Goal: Check status

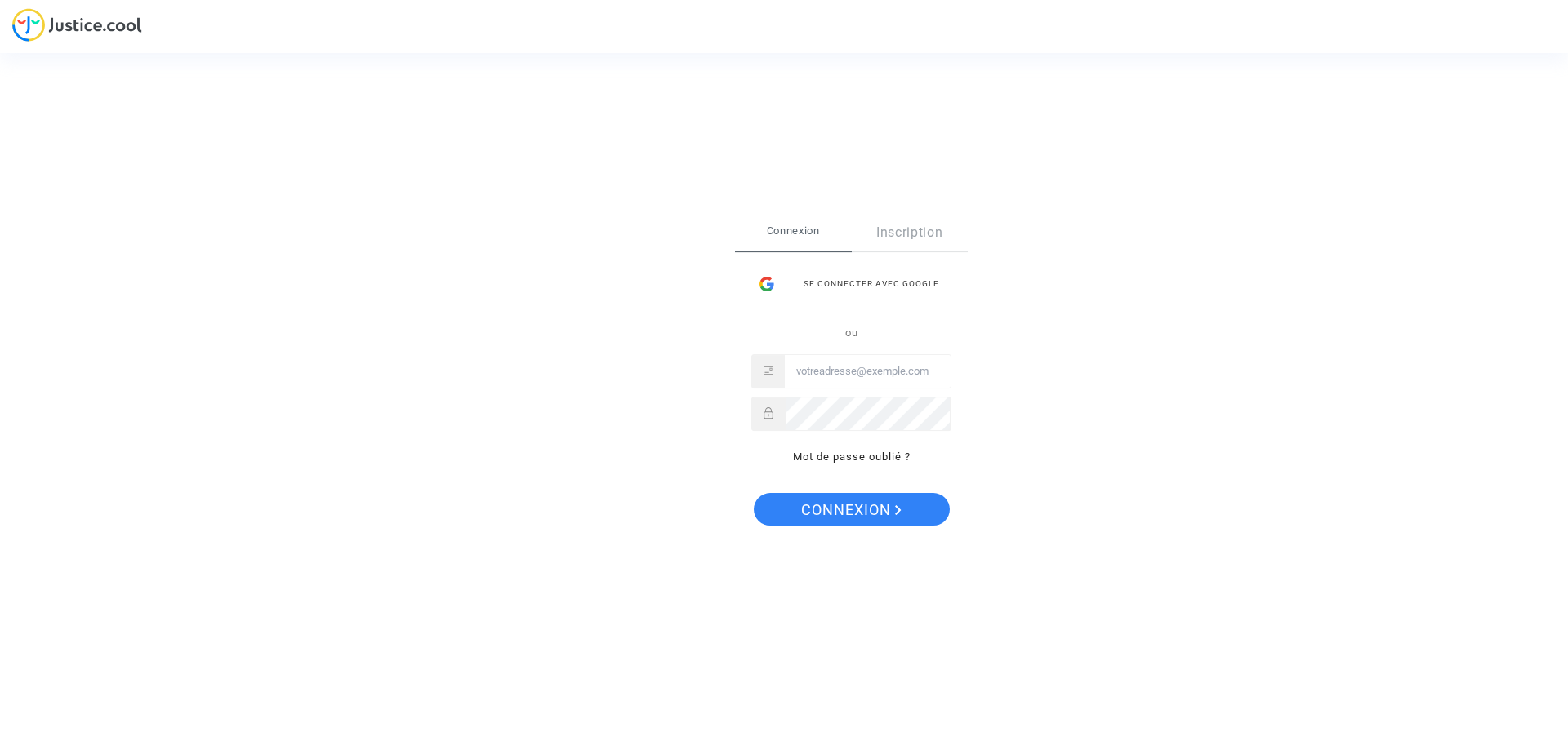
click at [860, 384] on input "Email" at bounding box center [867, 372] width 166 height 32
click at [863, 375] on input "Email" at bounding box center [867, 372] width 166 height 32
click at [841, 283] on div "Se connecter avec Google" at bounding box center [851, 284] width 200 height 32
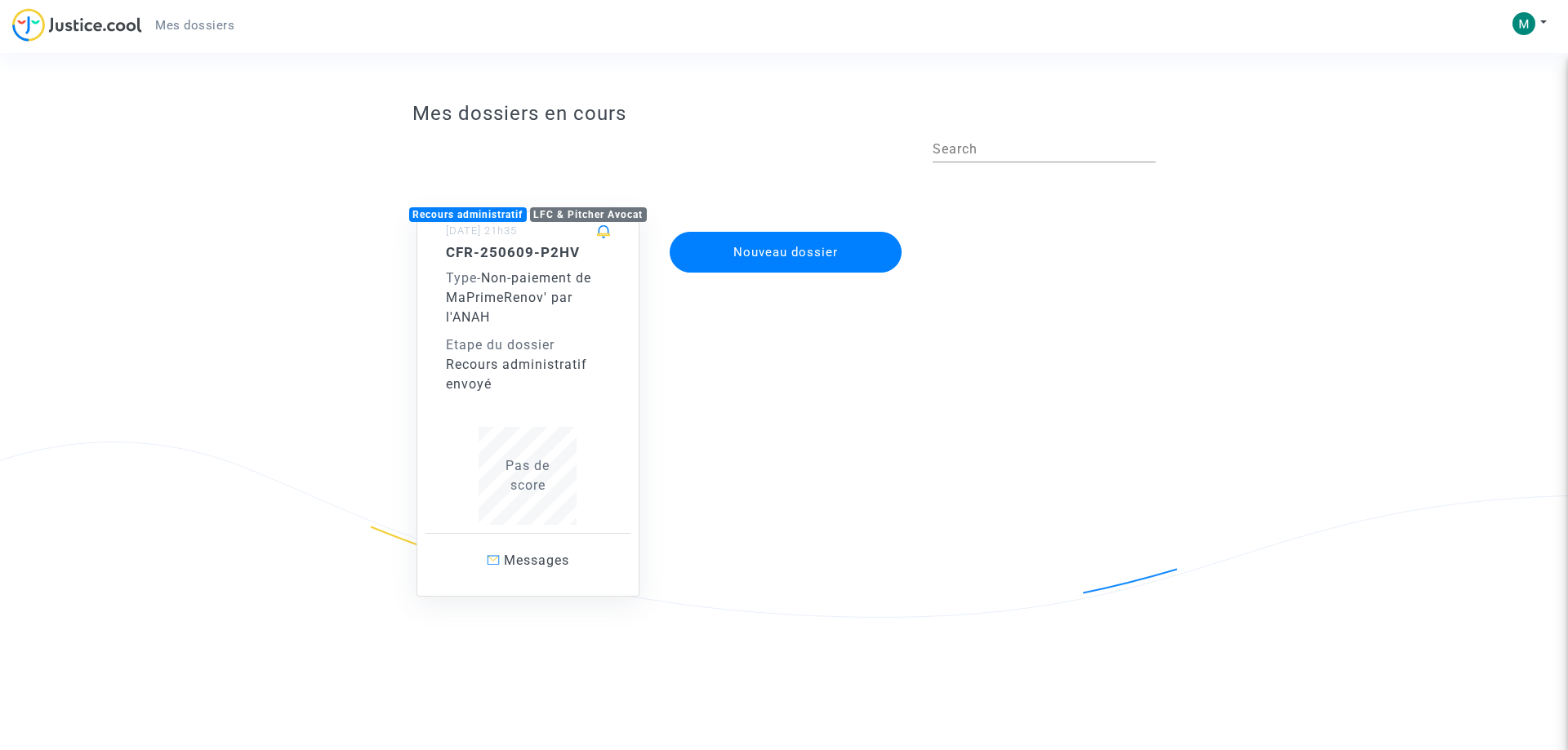
click at [528, 288] on div "Type - Non-paiement de MaPrimeRenov' par l'ANAH" at bounding box center [528, 298] width 165 height 59
